Goal: Find specific page/section: Find specific page/section

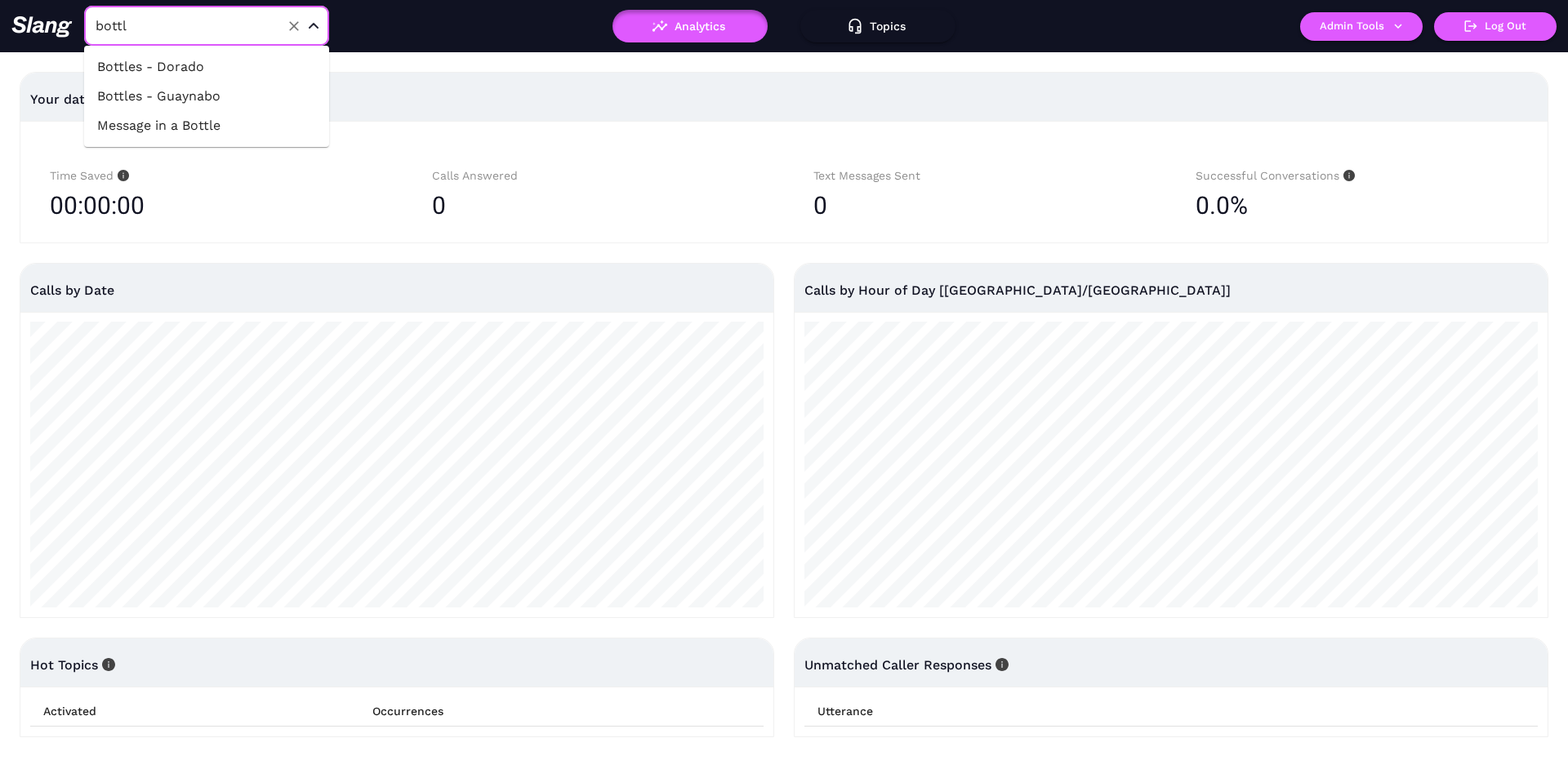
type input "bottle"
click at [168, 56] on li "Bottles - Dorado" at bounding box center [206, 67] width 245 height 29
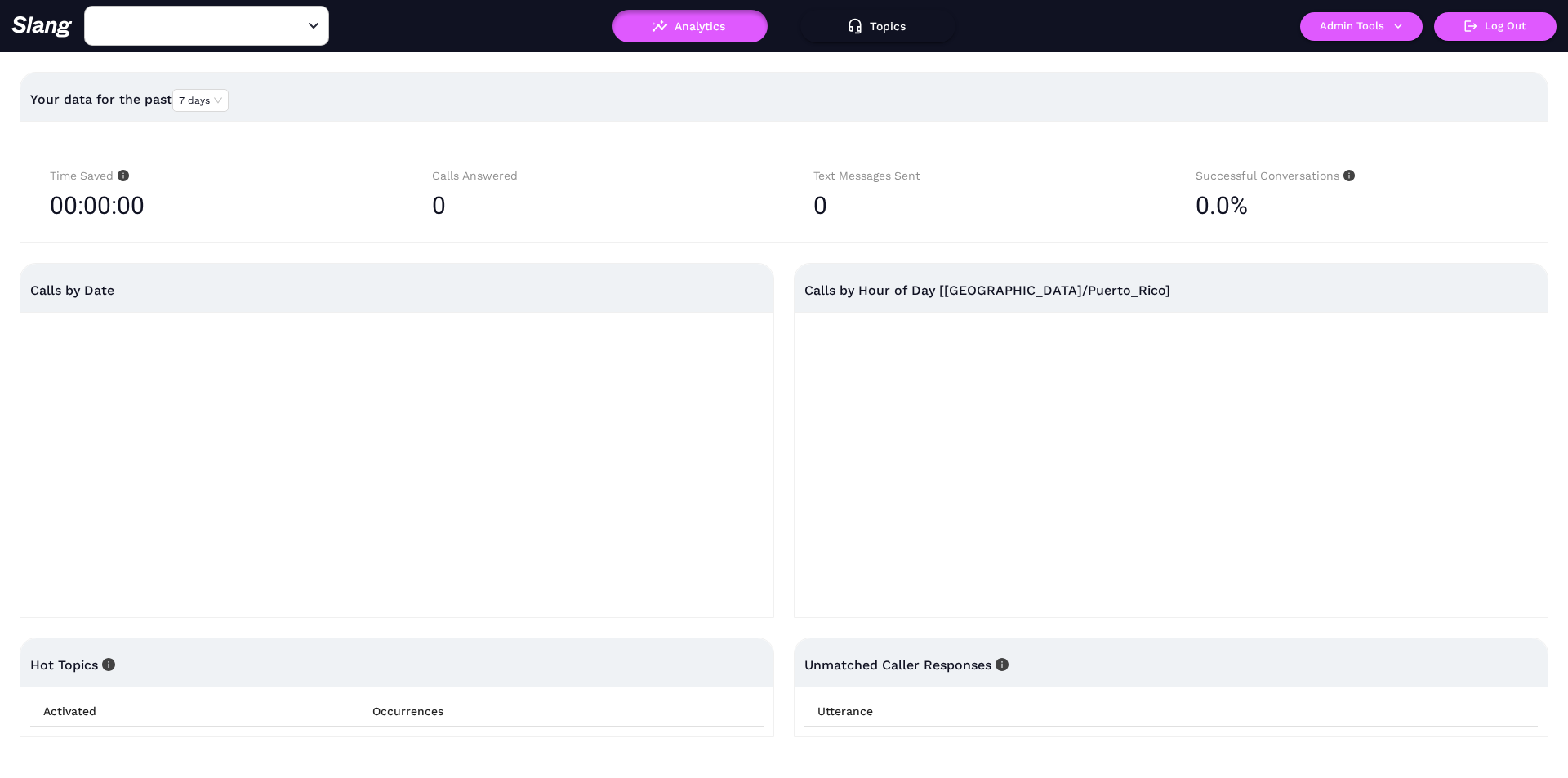
type input "Bottles - Dorado"
click at [1359, 28] on button "Admin Tools" at bounding box center [1362, 26] width 123 height 28
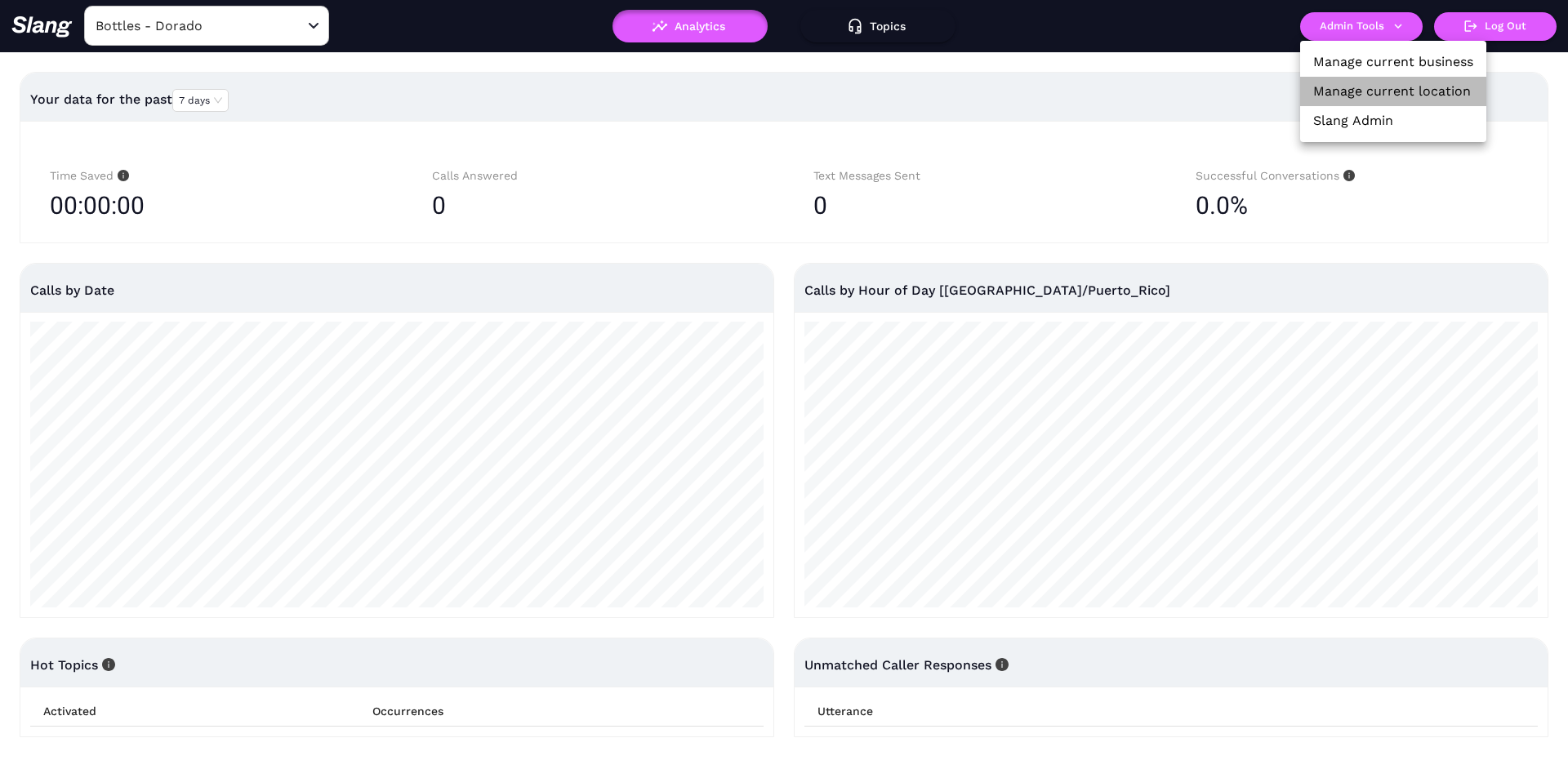
click at [1348, 88] on link "Manage current location" at bounding box center [1392, 92] width 158 height 19
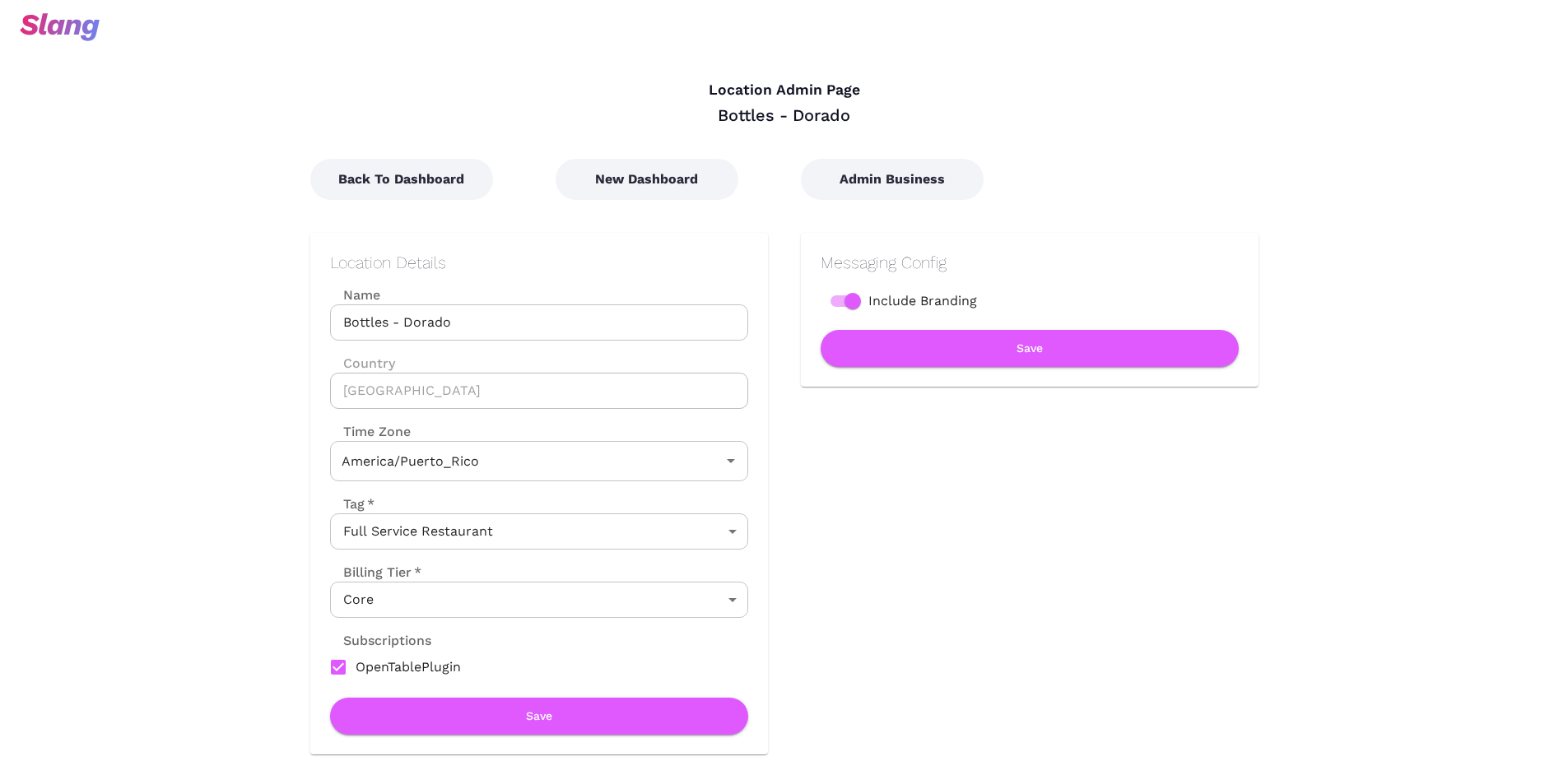
type input "[US_STATE]"
click at [919, 171] on button "Admin Business" at bounding box center [892, 180] width 183 height 41
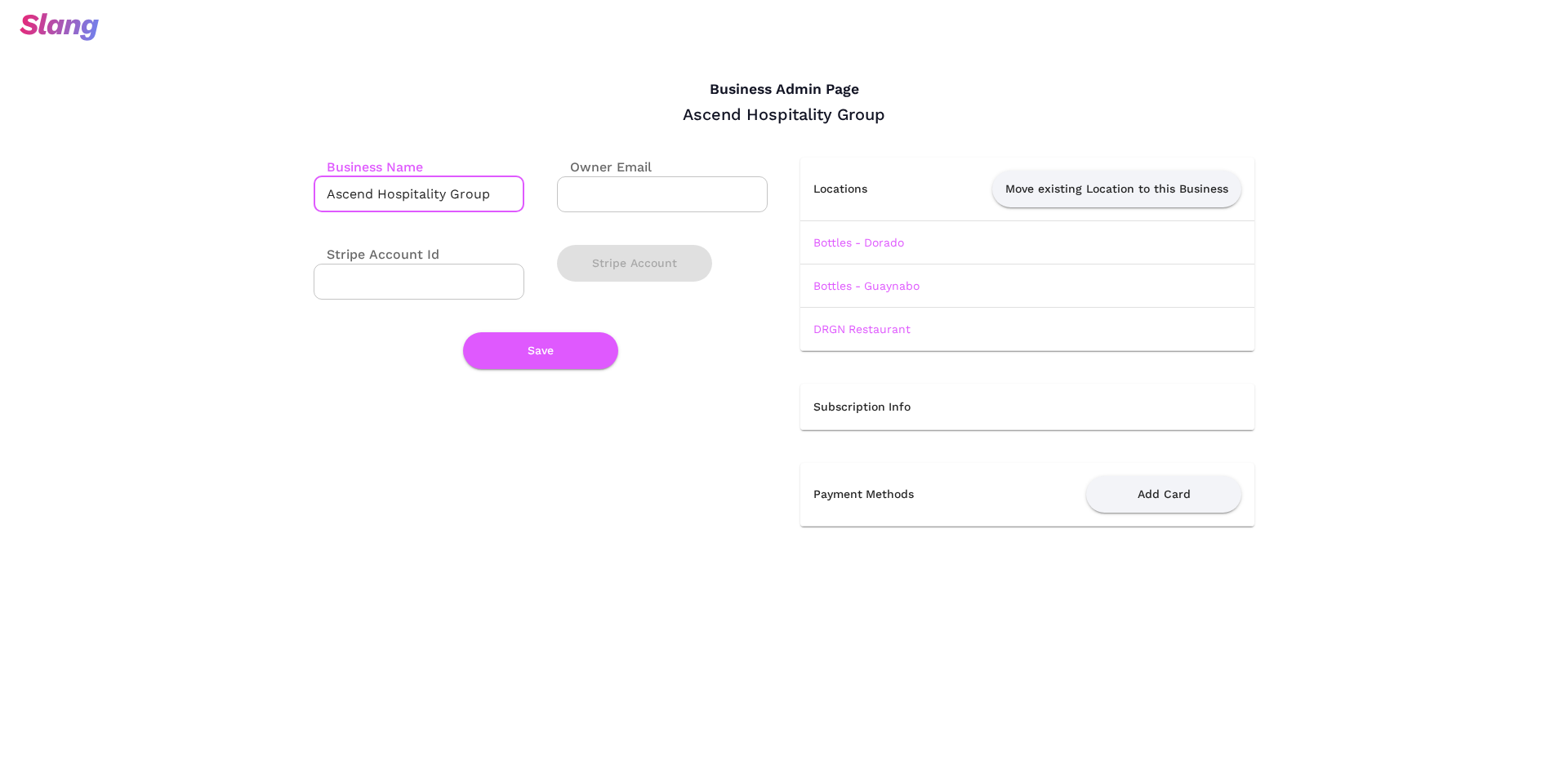
click at [373, 199] on input "Ascend Hospitality Group" at bounding box center [419, 194] width 210 height 36
click at [373, 198] on input "Ascend Hospitality Group" at bounding box center [419, 194] width 210 height 36
drag, startPoint x: 922, startPoint y: 329, endPoint x: 802, endPoint y: 331, distance: 120.0
click at [802, 331] on td "DRGN Restaurant" at bounding box center [1027, 328] width 454 height 43
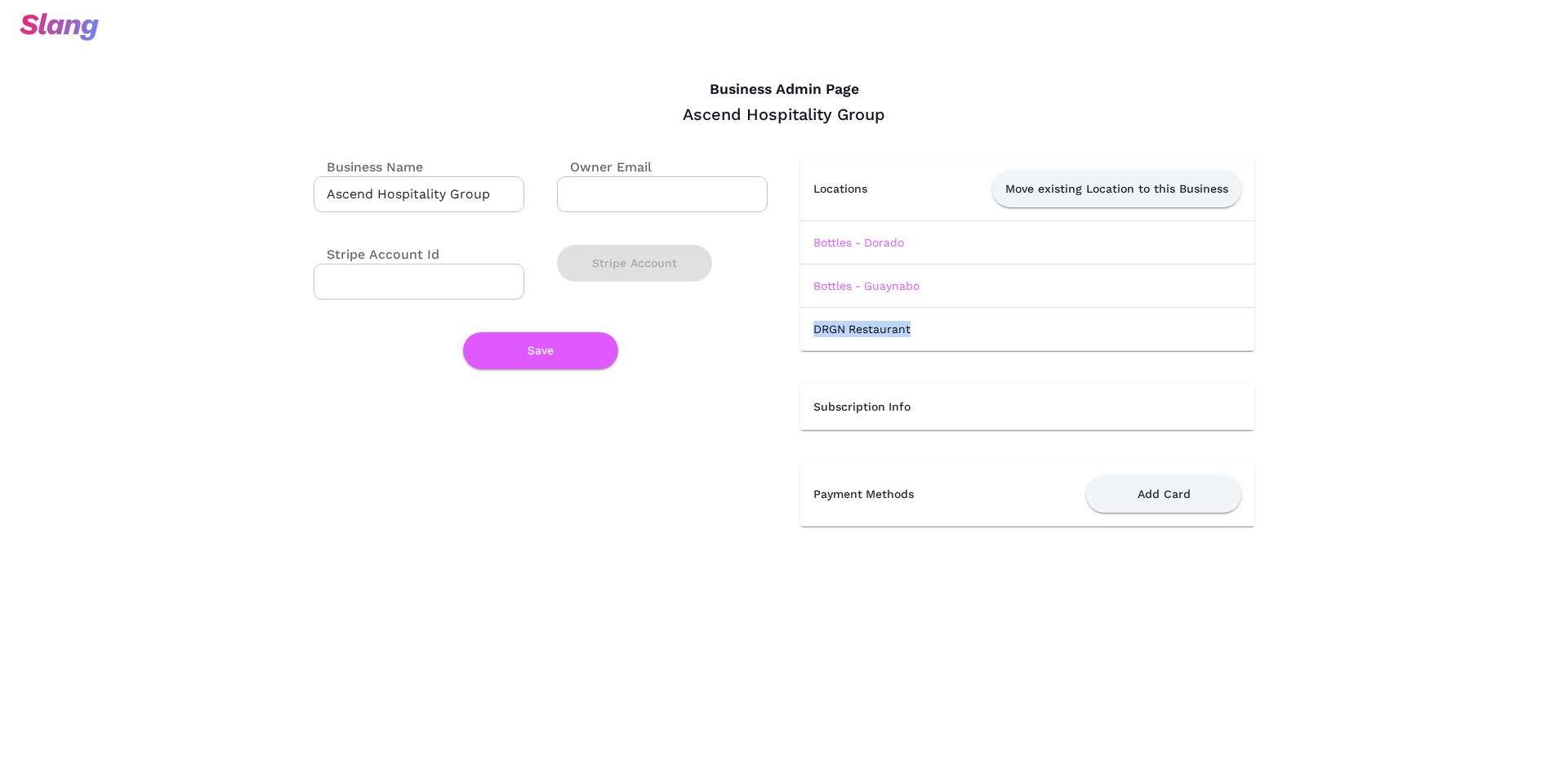
copy link "DRGN Restaurant"
